Goal: Task Accomplishment & Management: Use online tool/utility

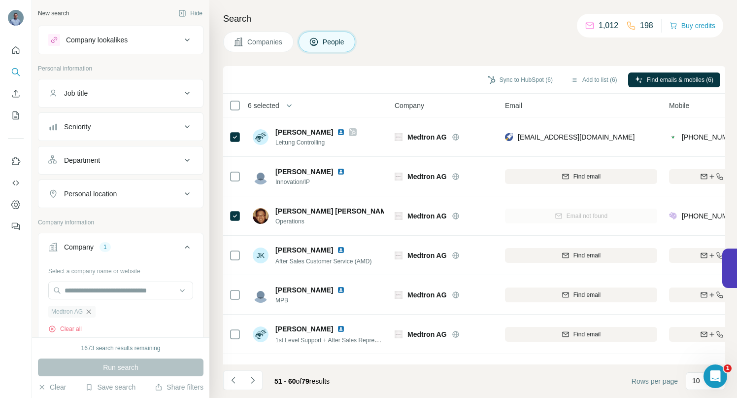
click at [91, 312] on icon "button" at bounding box center [89, 311] width 8 height 8
click at [82, 293] on input "text" at bounding box center [120, 290] width 145 height 18
type input "**********"
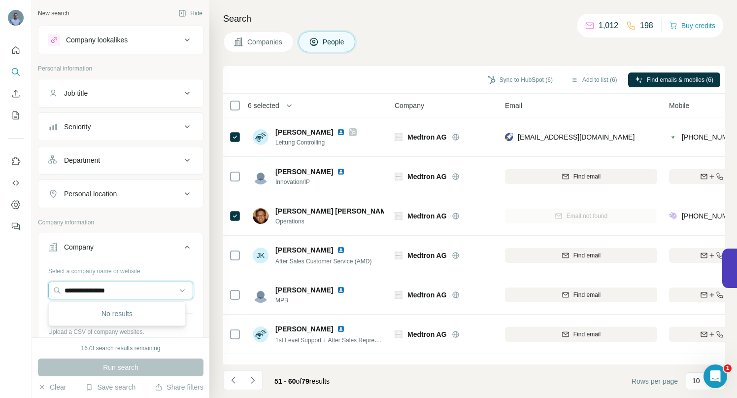
drag, startPoint x: 133, startPoint y: 291, endPoint x: 25, endPoint y: 289, distance: 107.4
click at [28, 289] on div "**********" at bounding box center [368, 199] width 737 height 398
paste input "**********"
drag, startPoint x: 89, startPoint y: 291, endPoint x: 51, endPoint y: 293, distance: 38.0
click at [53, 293] on input "**********" at bounding box center [120, 290] width 145 height 18
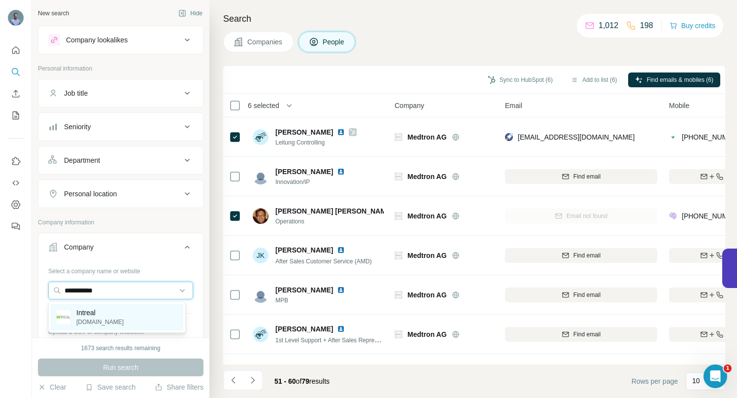
type input "**********"
click at [80, 316] on p "Intreal" at bounding box center [99, 312] width 47 height 10
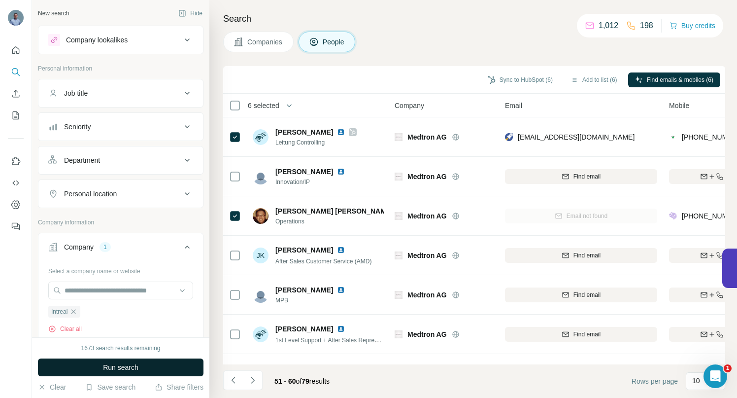
click at [90, 365] on button "Run search" at bounding box center [121, 367] width 166 height 18
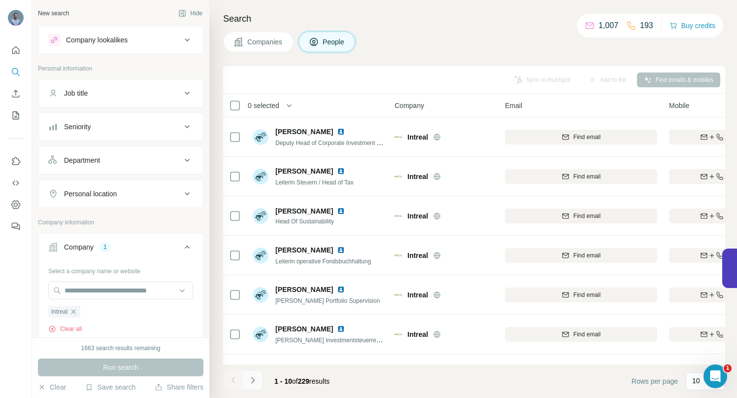
click at [255, 376] on icon "Navigate to next page" at bounding box center [253, 380] width 10 height 10
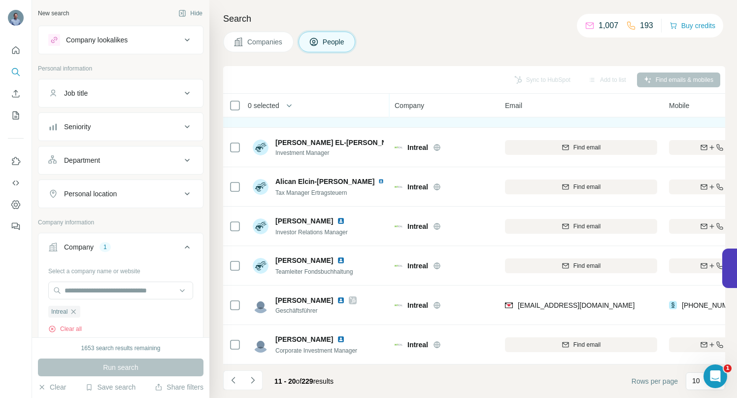
scroll to position [153, 0]
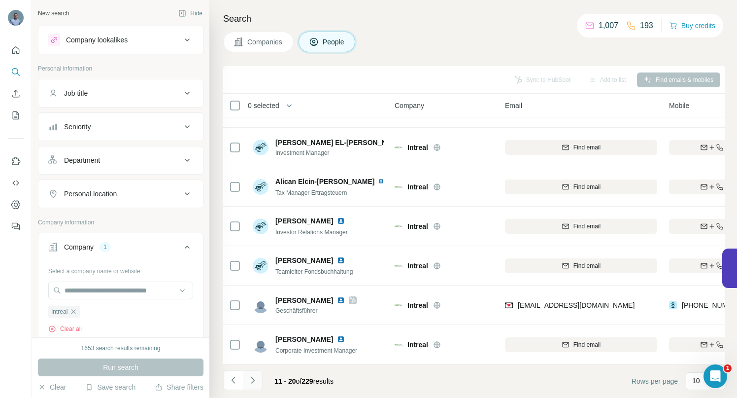
click at [254, 378] on icon "Navigate to next page" at bounding box center [253, 380] width 10 height 10
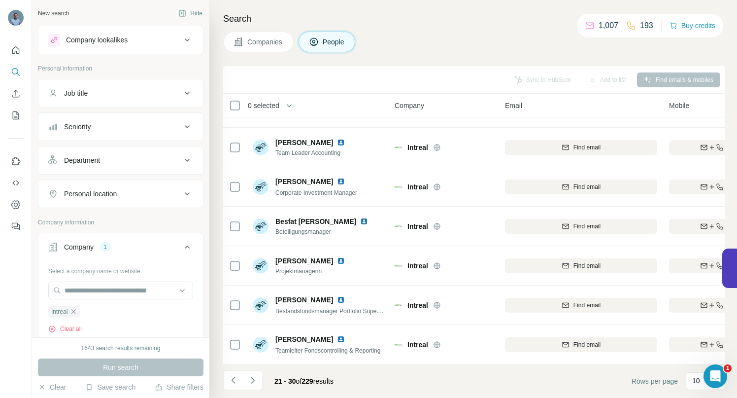
drag, startPoint x: 252, startPoint y: 377, endPoint x: 252, endPoint y: 371, distance: 5.9
click at [252, 377] on icon "Navigate to next page" at bounding box center [253, 380] width 10 height 10
click at [254, 377] on icon "Navigate to next page" at bounding box center [253, 380] width 10 height 10
click at [255, 380] on icon "Navigate to next page" at bounding box center [253, 380] width 10 height 10
click at [253, 385] on button "Navigate to next page" at bounding box center [253, 380] width 20 height 20
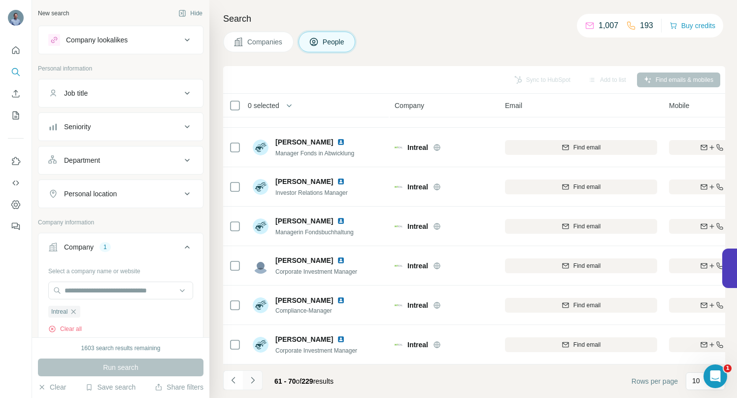
click at [250, 382] on icon "Navigate to next page" at bounding box center [253, 380] width 10 height 10
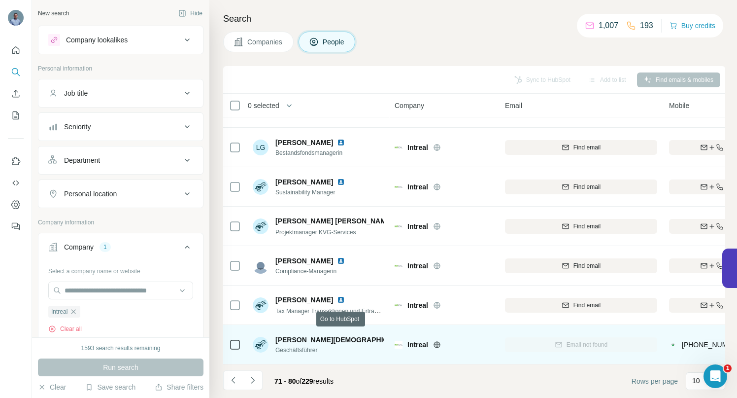
click at [429, 336] on icon at bounding box center [432, 340] width 6 height 8
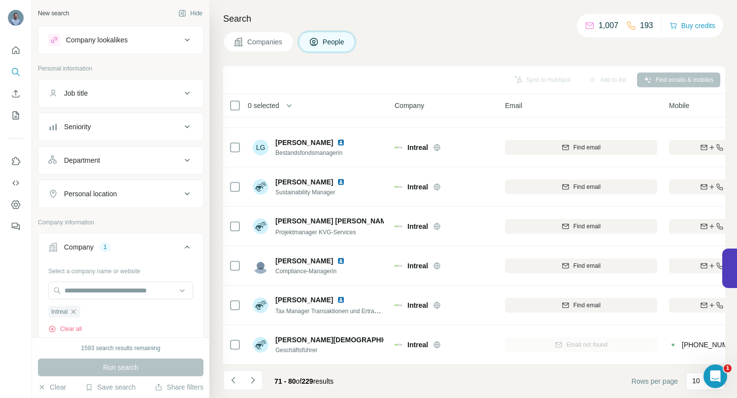
click at [253, 379] on icon "Navigate to next page" at bounding box center [253, 380] width 10 height 10
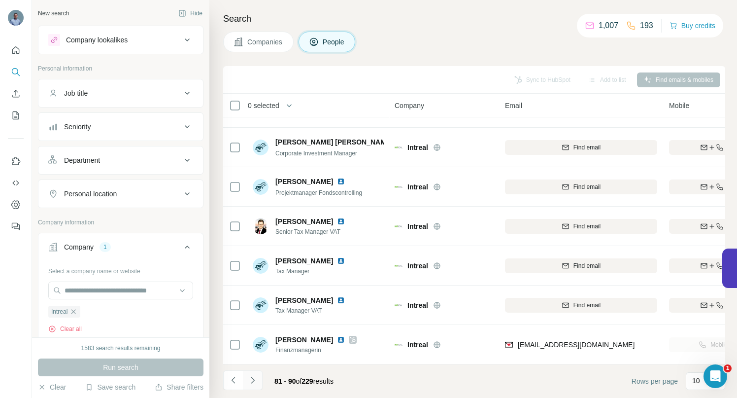
click at [255, 378] on icon "Navigate to next page" at bounding box center [253, 380] width 10 height 10
click at [254, 381] on icon "Navigate to next page" at bounding box center [253, 380] width 10 height 10
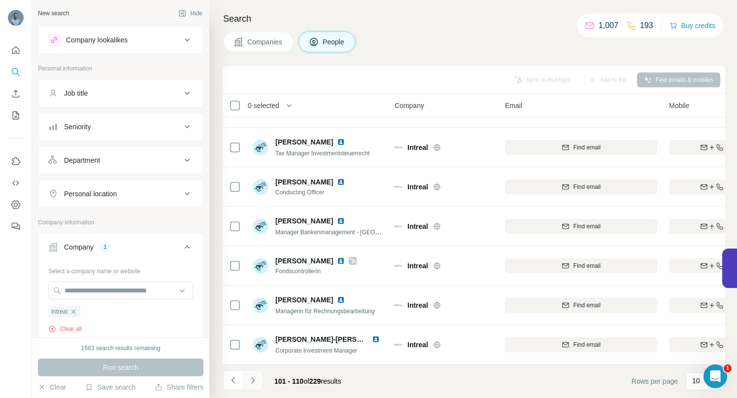
click at [254, 378] on icon "Navigate to next page" at bounding box center [253, 380] width 10 height 10
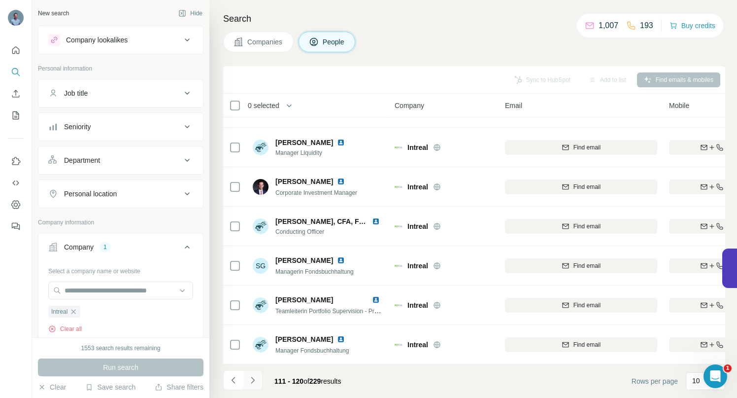
click at [259, 380] on button "Navigate to next page" at bounding box center [253, 380] width 20 height 20
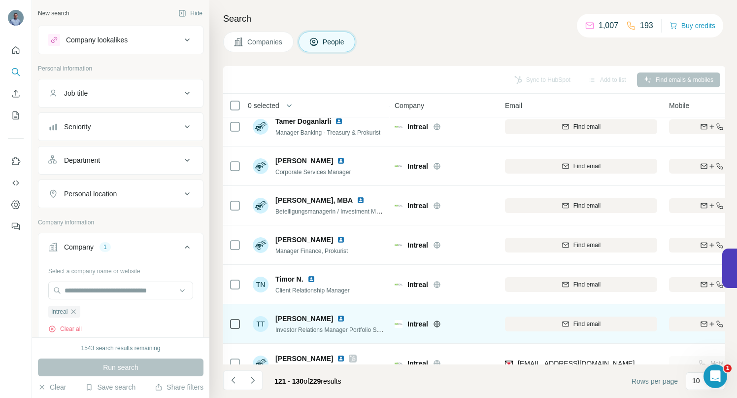
scroll to position [0, 0]
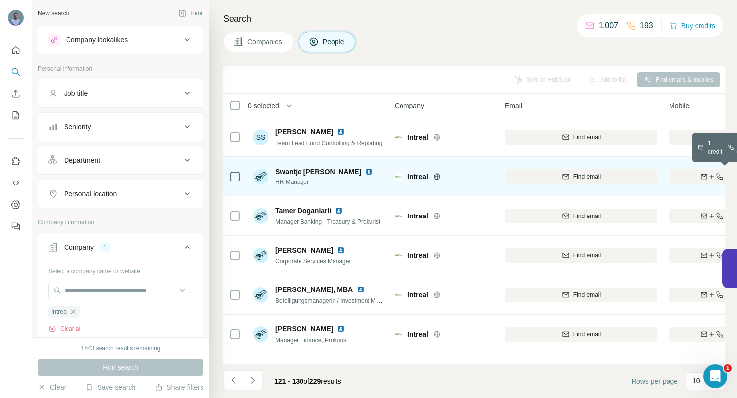
click at [690, 173] on div "Find both" at bounding box center [726, 176] width 115 height 9
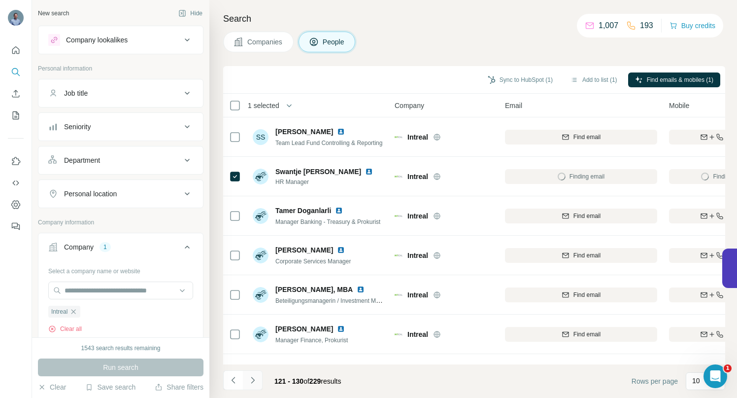
click at [253, 384] on icon "Navigate to next page" at bounding box center [253, 380] width 10 height 10
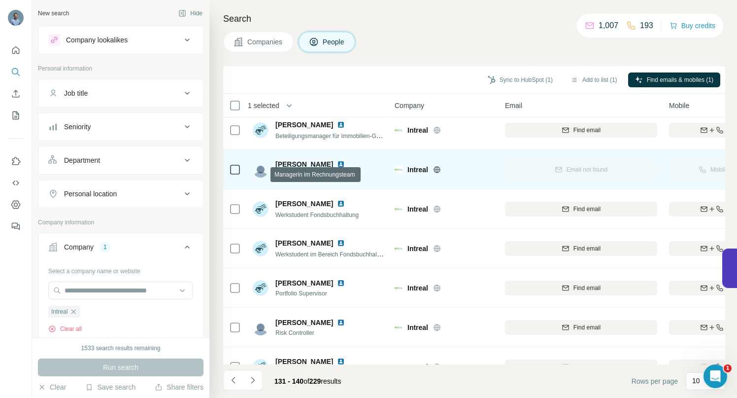
scroll to position [153, 0]
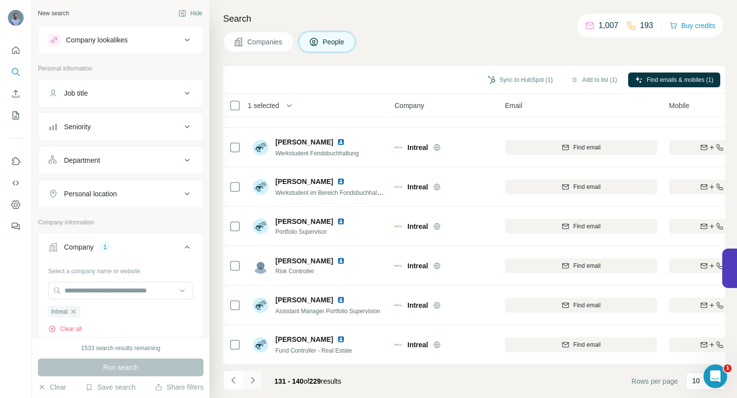
click at [255, 381] on icon "Navigate to next page" at bounding box center [253, 380] width 10 height 10
click at [255, 377] on icon "Navigate to next page" at bounding box center [253, 380] width 10 height 10
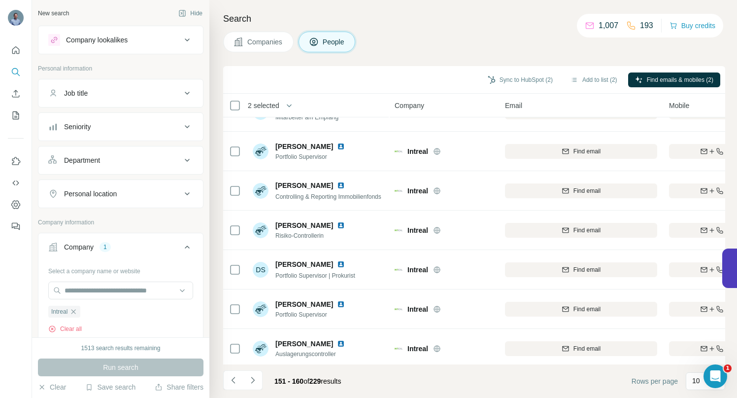
scroll to position [0, 0]
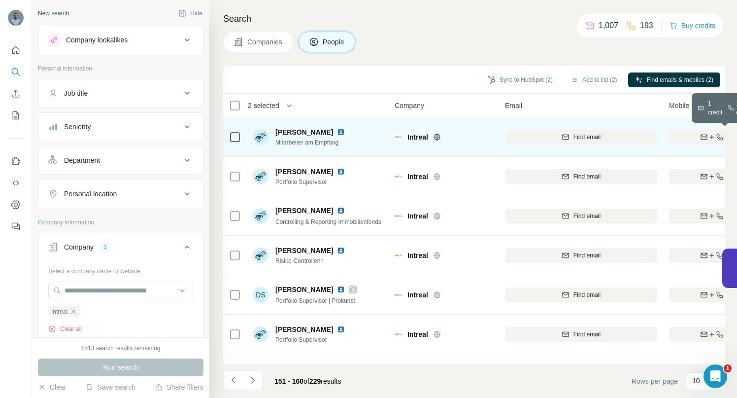
click at [679, 133] on div "Find both" at bounding box center [726, 137] width 115 height 9
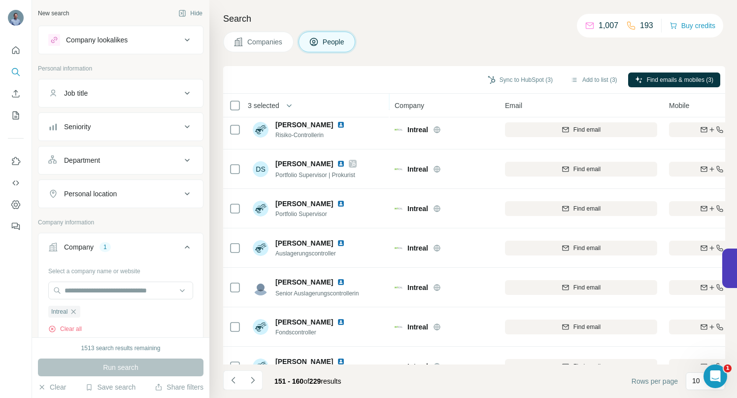
scroll to position [153, 0]
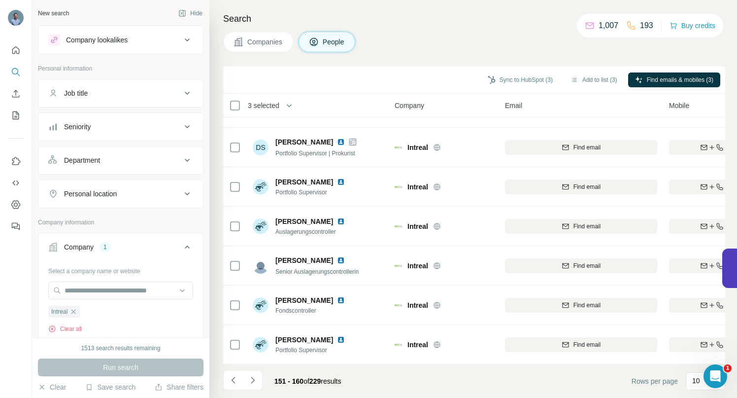
drag, startPoint x: 250, startPoint y: 381, endPoint x: 259, endPoint y: 369, distance: 14.8
click at [250, 380] on icon "Navigate to next page" at bounding box center [253, 380] width 10 height 10
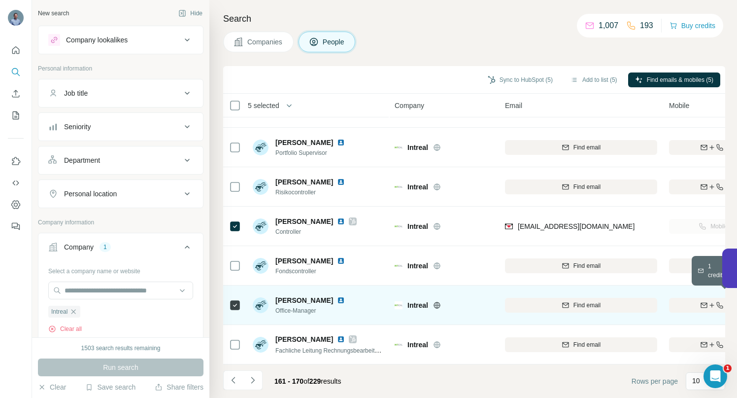
click at [701, 302] on icon "button" at bounding box center [704, 304] width 6 height 5
click at [252, 383] on icon "Navigate to next page" at bounding box center [253, 380] width 10 height 10
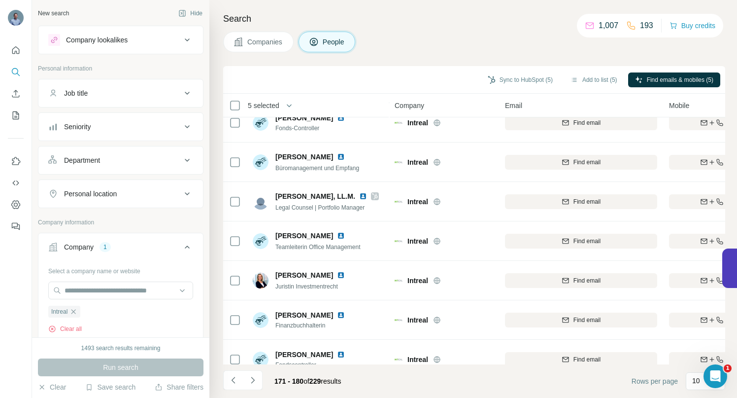
scroll to position [54, 0]
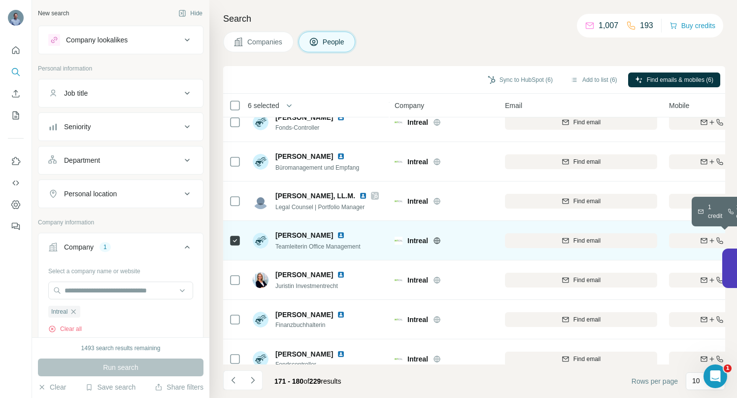
click at [698, 236] on div "Find both" at bounding box center [726, 240] width 115 height 9
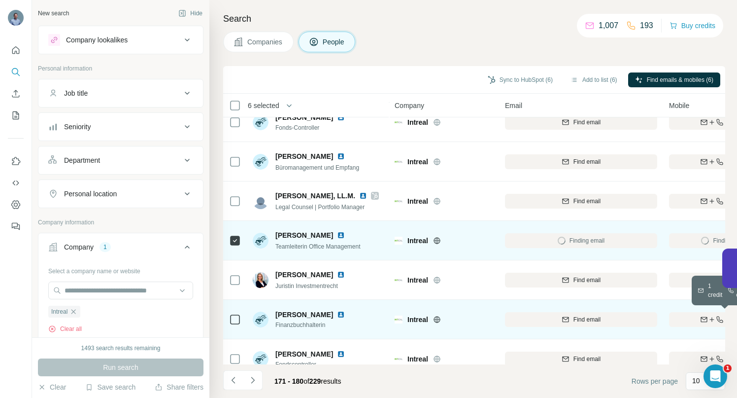
drag, startPoint x: 688, startPoint y: 320, endPoint x: 530, endPoint y: 314, distance: 158.3
click at [687, 320] on div "Find both" at bounding box center [726, 319] width 115 height 9
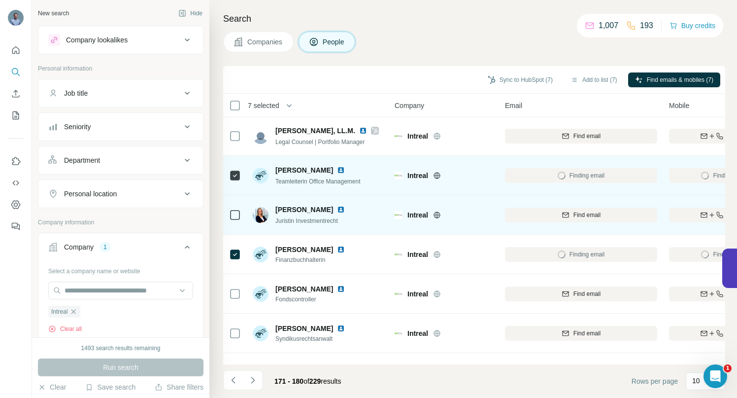
scroll to position [153, 0]
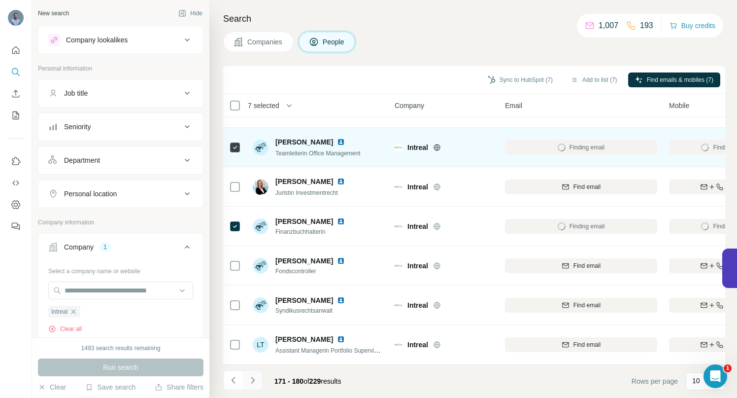
click at [252, 379] on icon "Navigate to next page" at bounding box center [253, 380] width 10 height 10
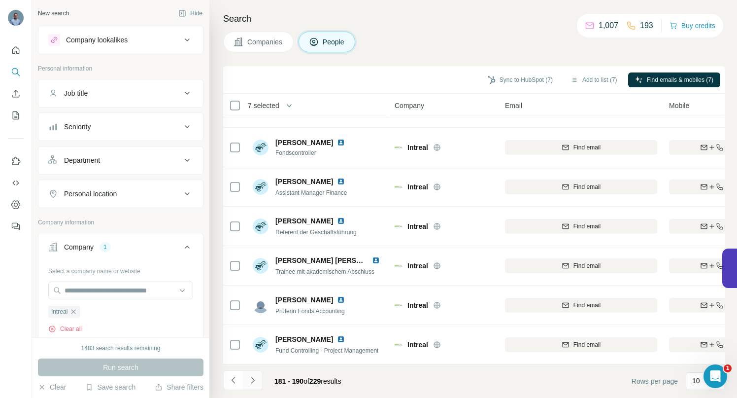
click at [252, 381] on icon "Navigate to next page" at bounding box center [252, 379] width 3 height 6
click at [257, 380] on icon "Navigate to next page" at bounding box center [253, 380] width 10 height 10
click at [254, 382] on icon "Navigate to next page" at bounding box center [253, 380] width 10 height 10
click at [256, 381] on icon "Navigate to next page" at bounding box center [253, 380] width 10 height 10
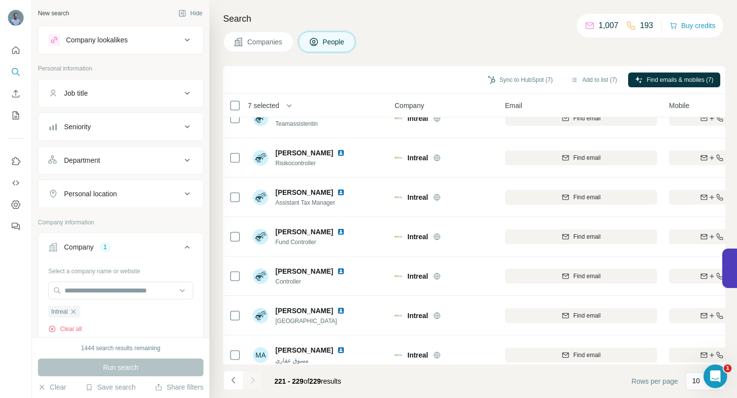
scroll to position [113, 0]
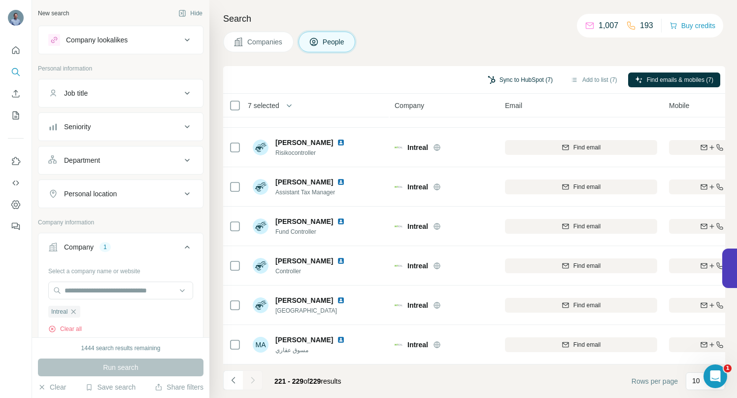
click at [495, 76] on button "Sync to HubSpot (7)" at bounding box center [520, 79] width 79 height 15
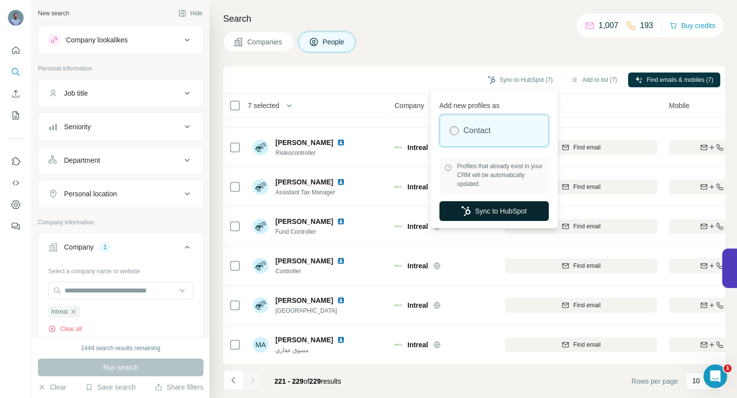
click at [481, 213] on button "Sync to HubSpot" at bounding box center [494, 211] width 109 height 20
